Goal: Check status: Check status

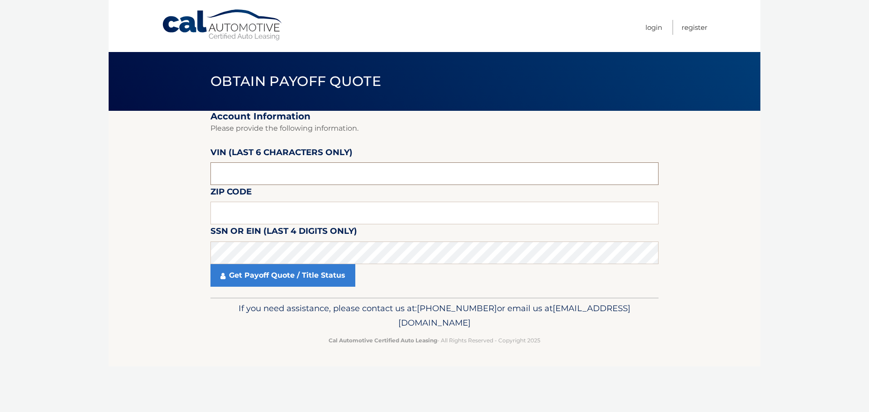
click at [320, 172] on input "text" at bounding box center [434, 173] width 448 height 23
type input "181667"
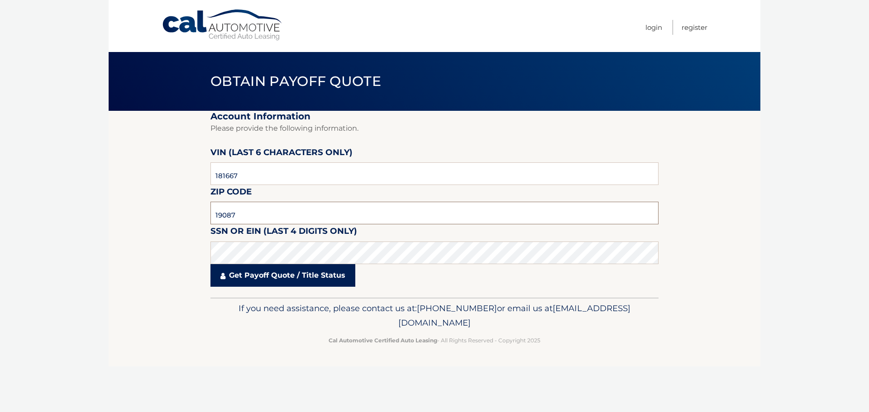
type input "19087"
click at [270, 275] on link "Get Payoff Quote / Title Status" at bounding box center [282, 275] width 145 height 23
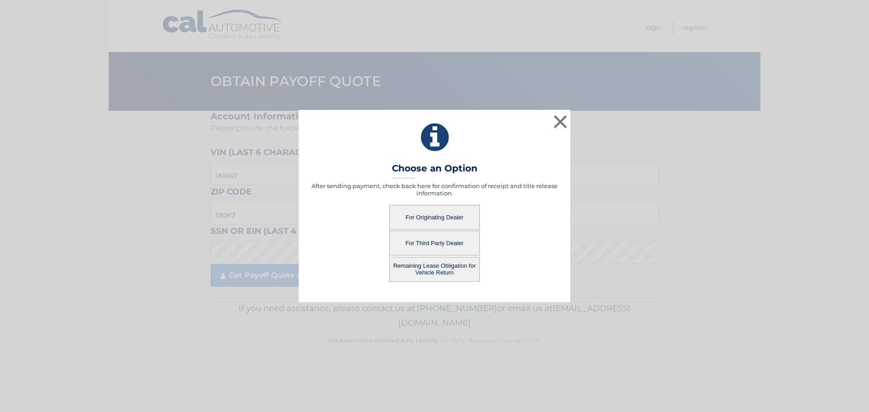
click at [418, 217] on button "For Originating Dealer" at bounding box center [434, 217] width 91 height 25
click at [443, 215] on button "For Originating Dealer" at bounding box center [434, 217] width 91 height 25
